Goal: Navigation & Orientation: Understand site structure

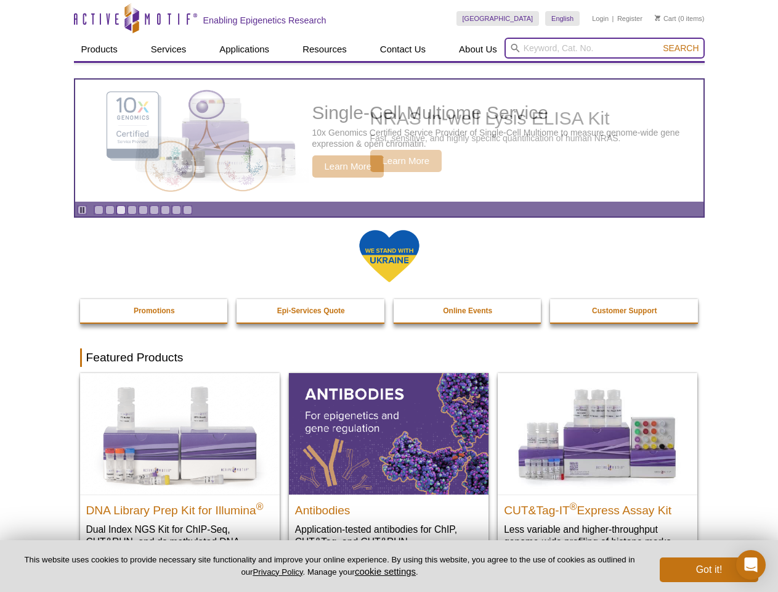
click at [605, 48] on input "search" at bounding box center [605, 48] width 200 height 21
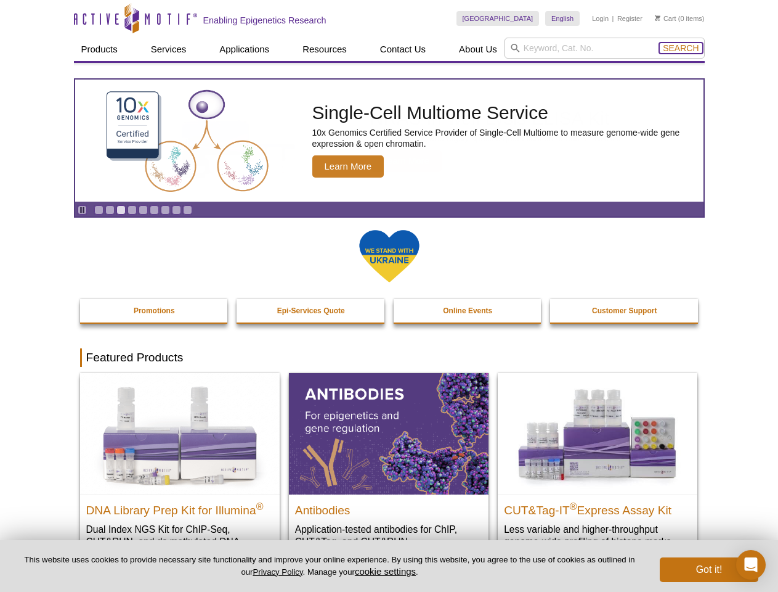
click at [681, 48] on span "Search" at bounding box center [681, 48] width 36 height 10
click at [82, 210] on icon "Pause" at bounding box center [82, 210] width 8 height 8
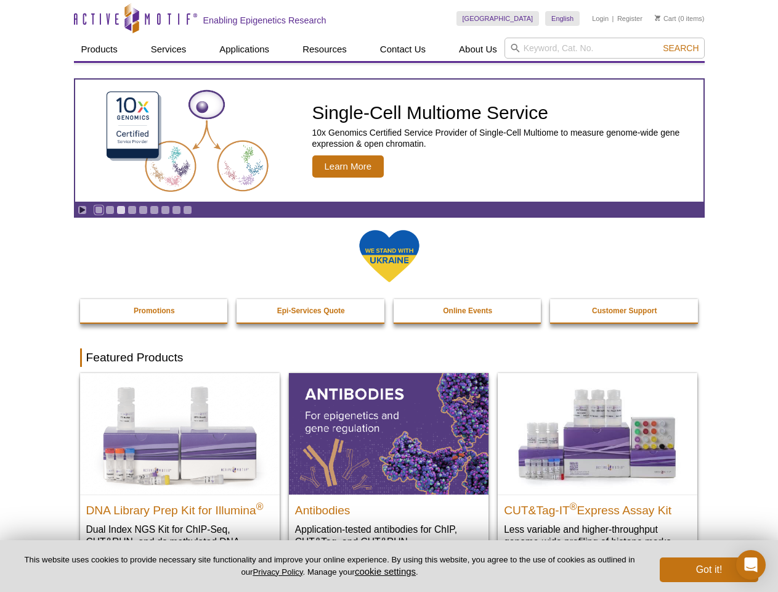
click at [99, 210] on link "Go to slide 1" at bounding box center [98, 209] width 9 height 9
click at [110, 210] on link "Go to slide 2" at bounding box center [109, 209] width 9 height 9
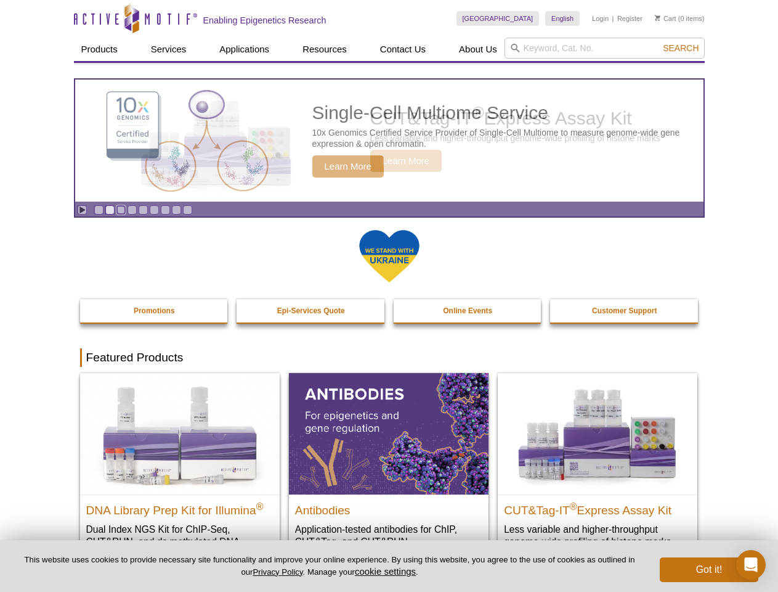
click at [121, 210] on link "Go to slide 3" at bounding box center [120, 209] width 9 height 9
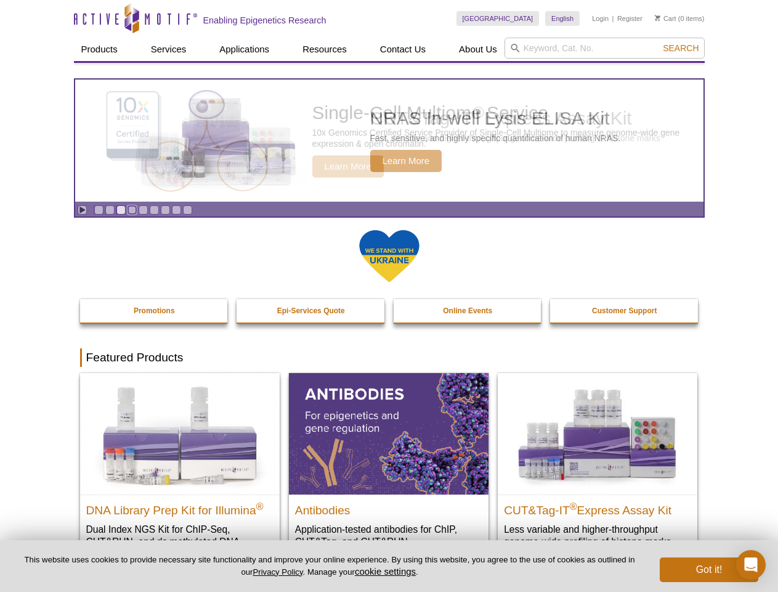
click at [132, 210] on link "Go to slide 4" at bounding box center [132, 209] width 9 height 9
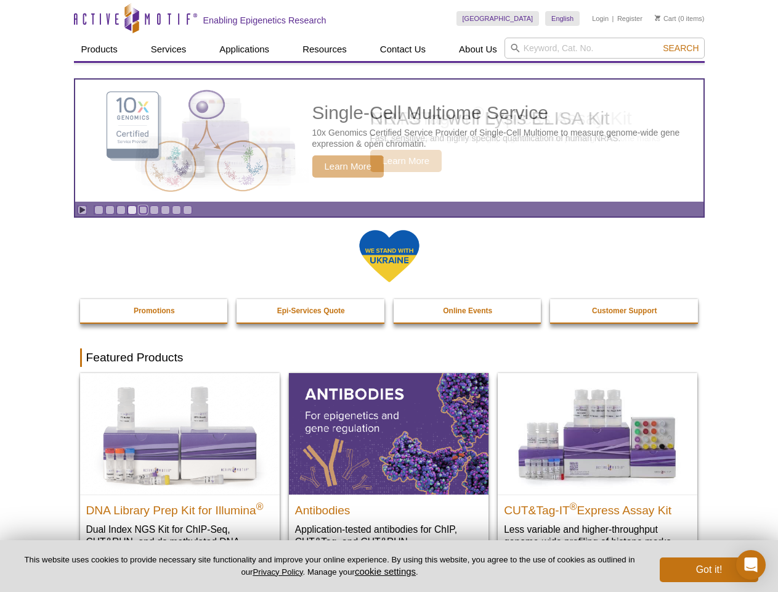
click at [143, 210] on link "Go to slide 5" at bounding box center [143, 209] width 9 height 9
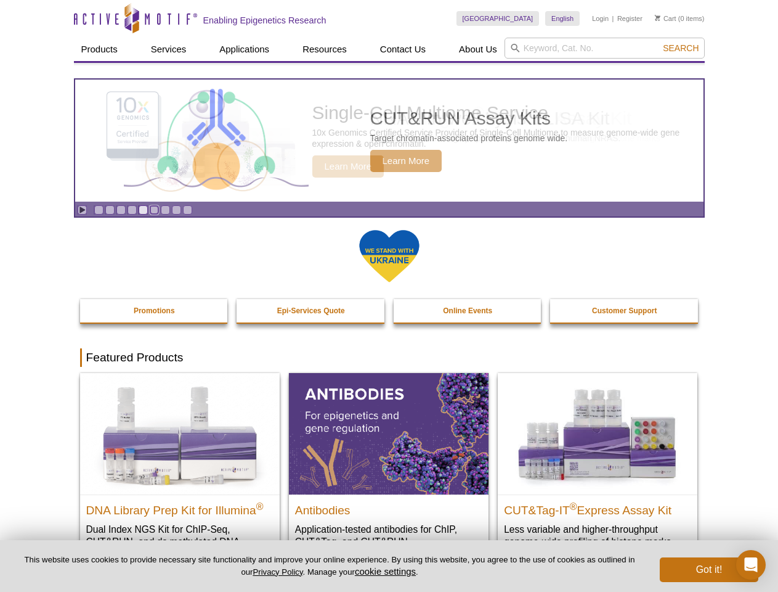
click at [154, 210] on link "Go to slide 6" at bounding box center [154, 209] width 9 height 9
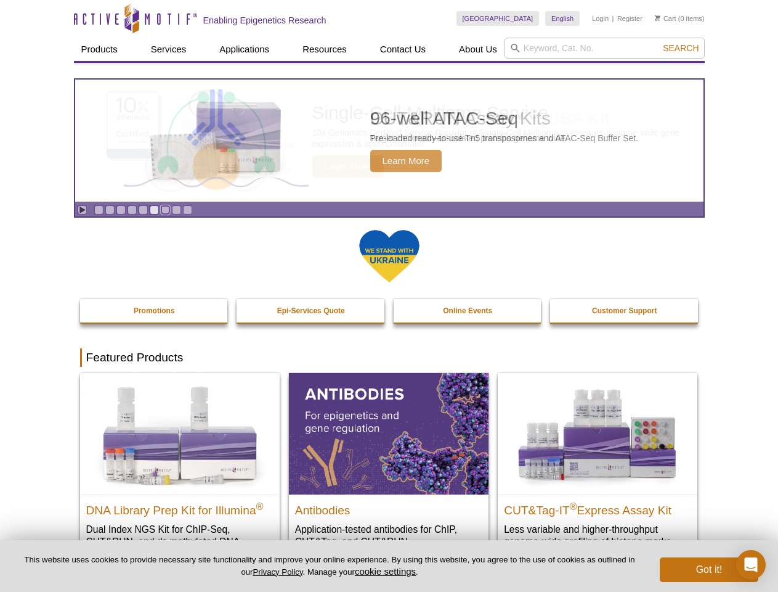
click at [165, 210] on link "Go to slide 7" at bounding box center [165, 209] width 9 height 9
